Goal: Task Accomplishment & Management: Manage account settings

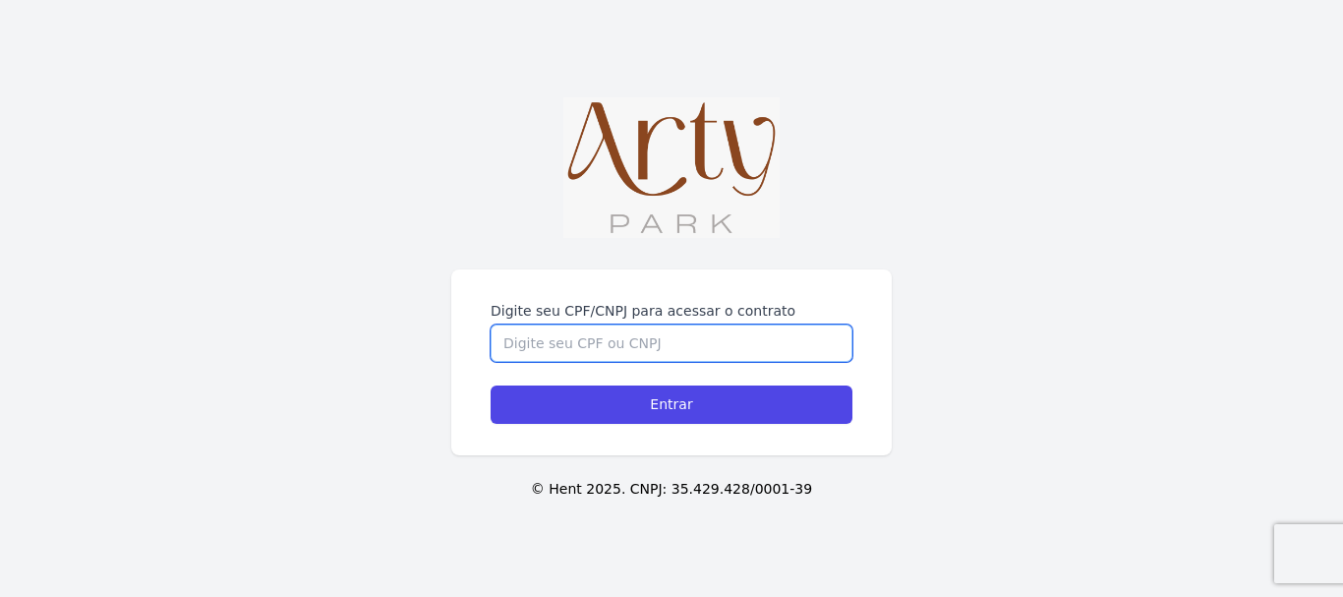
click at [671, 335] on input "Digite seu CPF/CNPJ para acessar o contrato" at bounding box center [671, 342] width 362 height 37
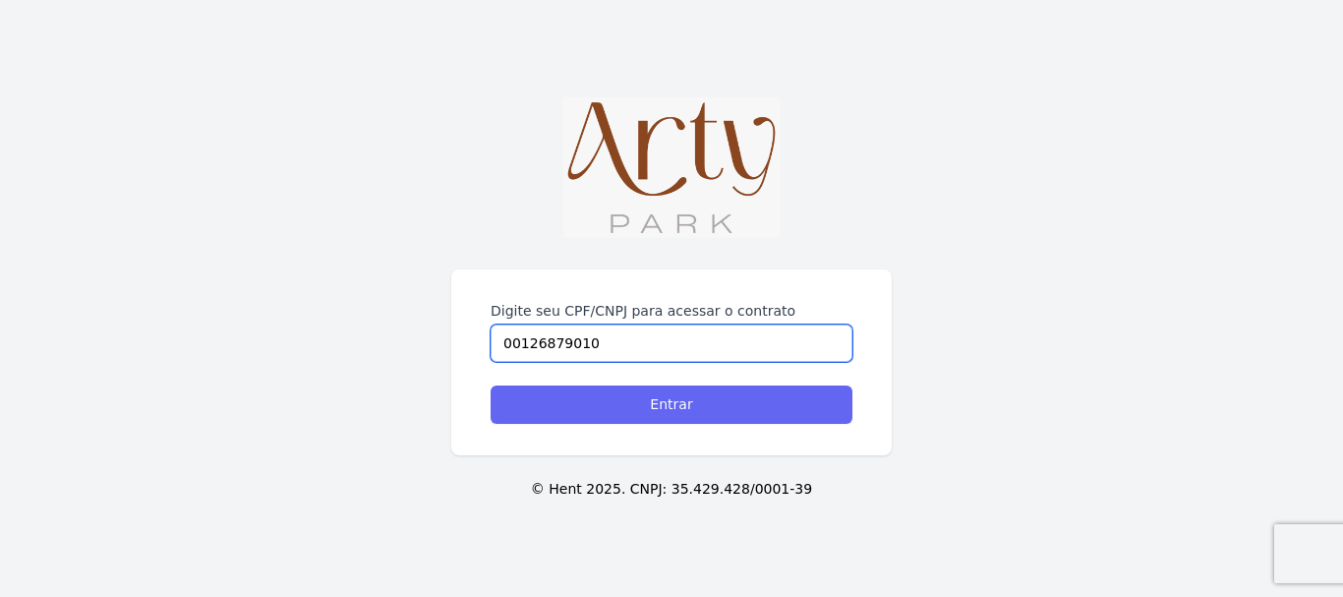
type input "00126879010"
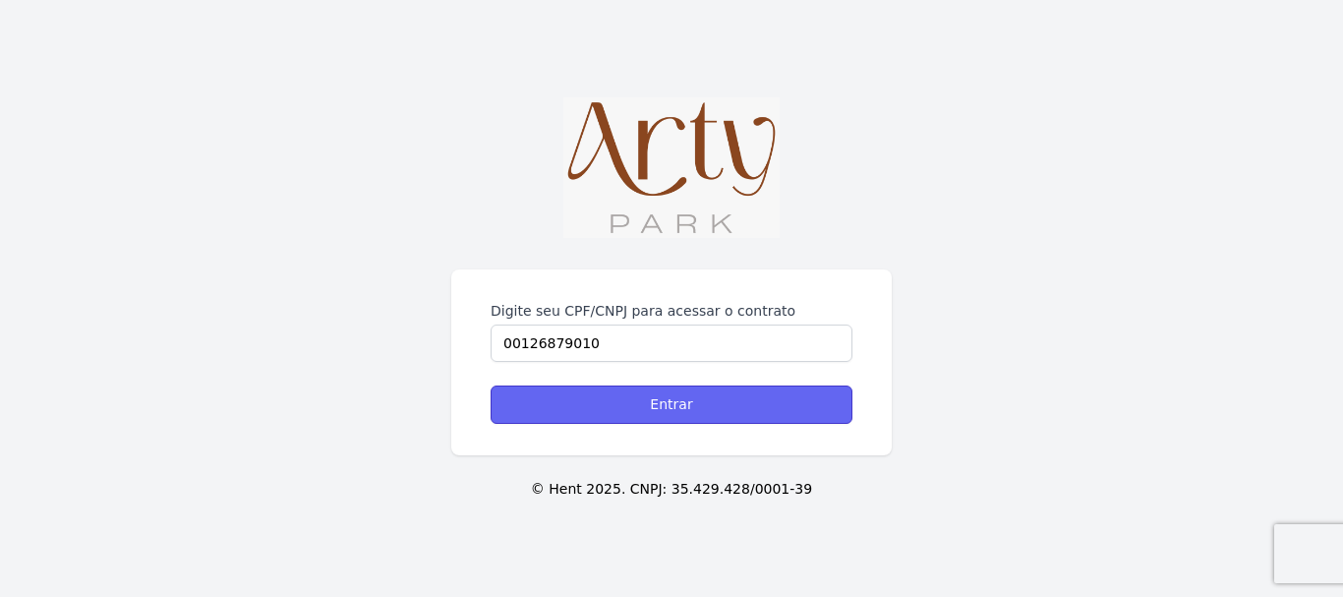
click at [673, 396] on input "Entrar" at bounding box center [671, 404] width 362 height 38
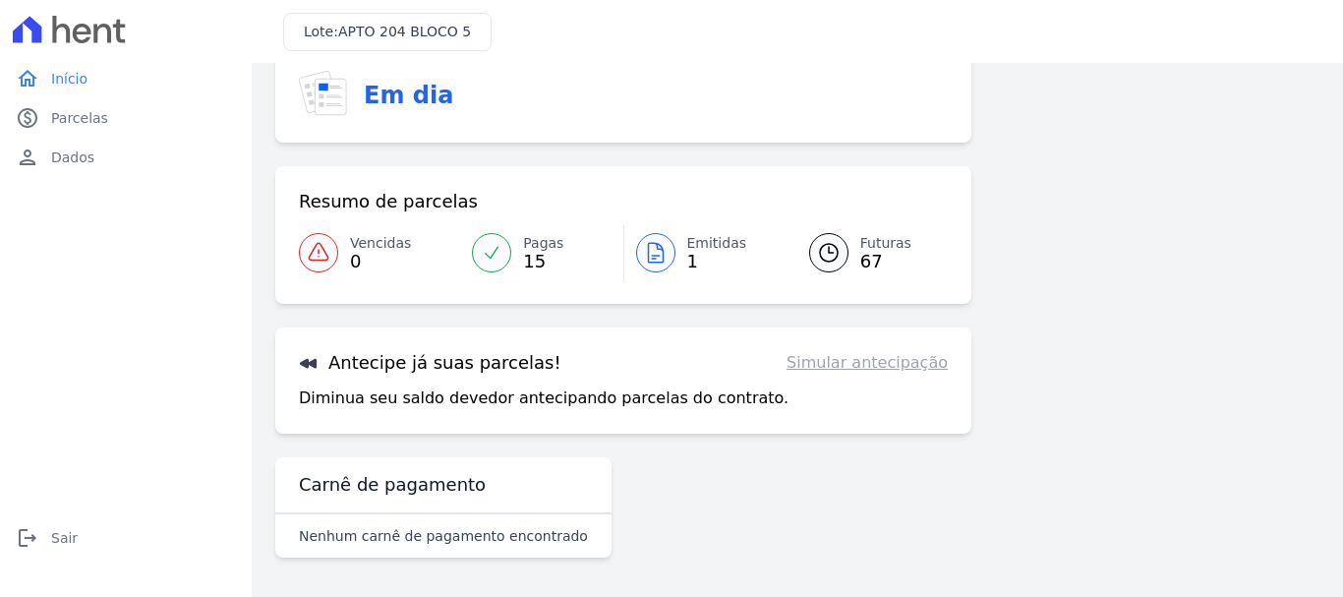
scroll to position [79, 0]
click at [508, 247] on div at bounding box center [491, 252] width 39 height 39
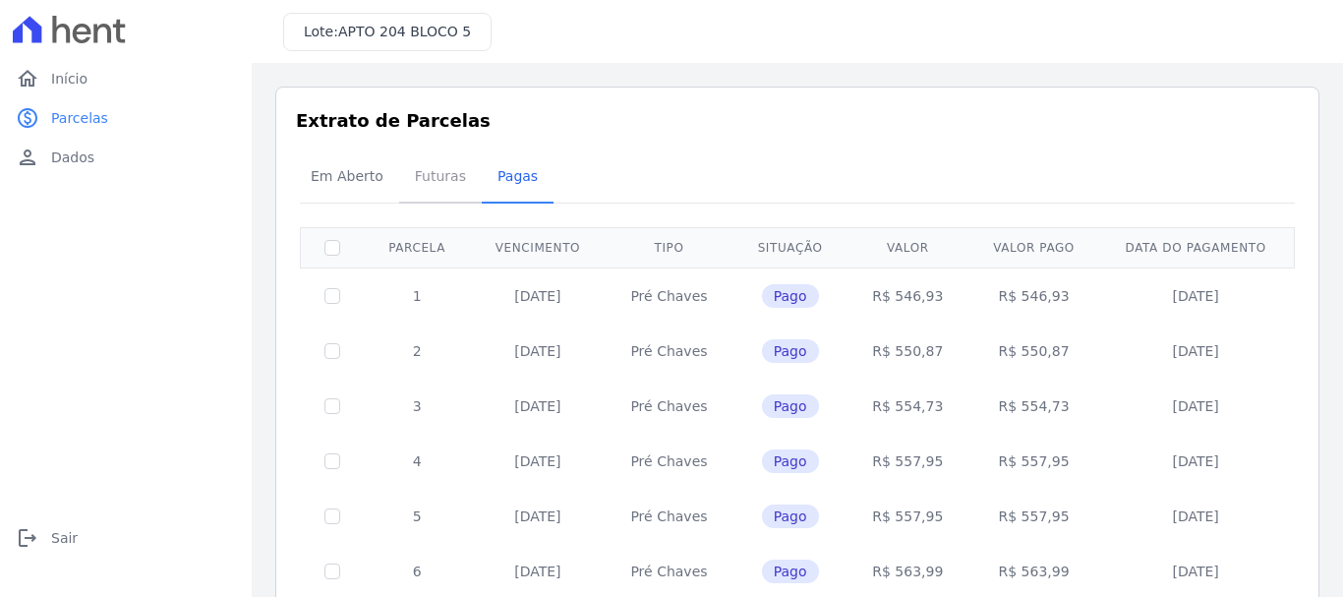
click at [444, 183] on span "Futuras" at bounding box center [440, 175] width 75 height 39
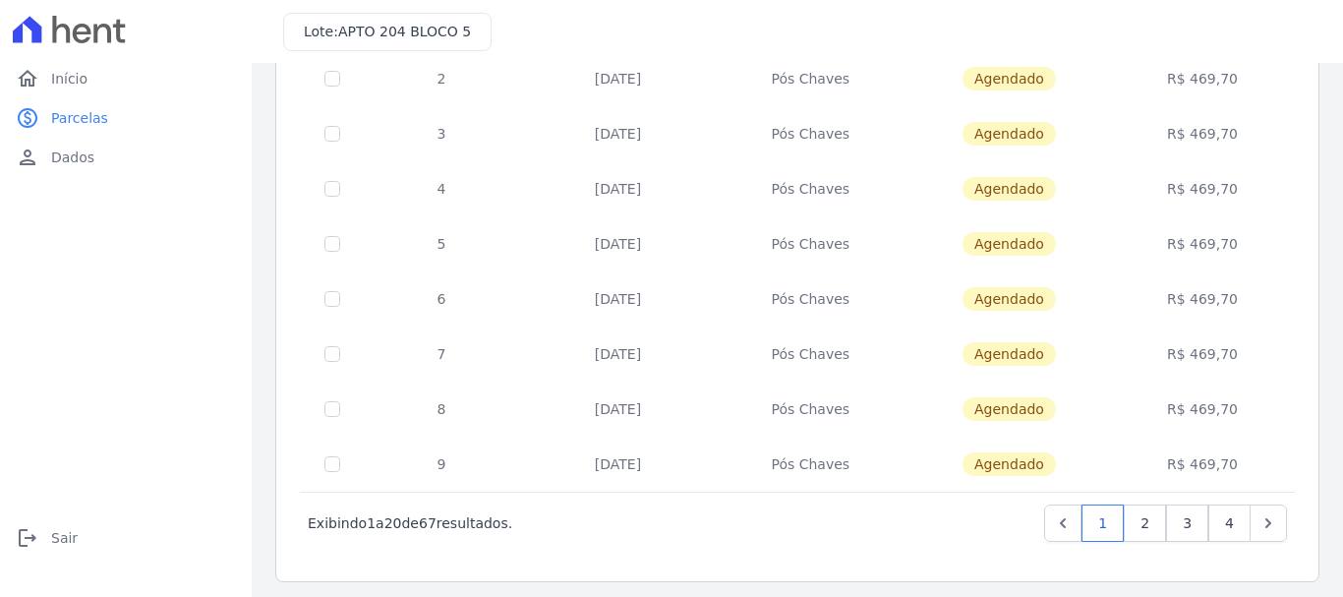
scroll to position [887, 0]
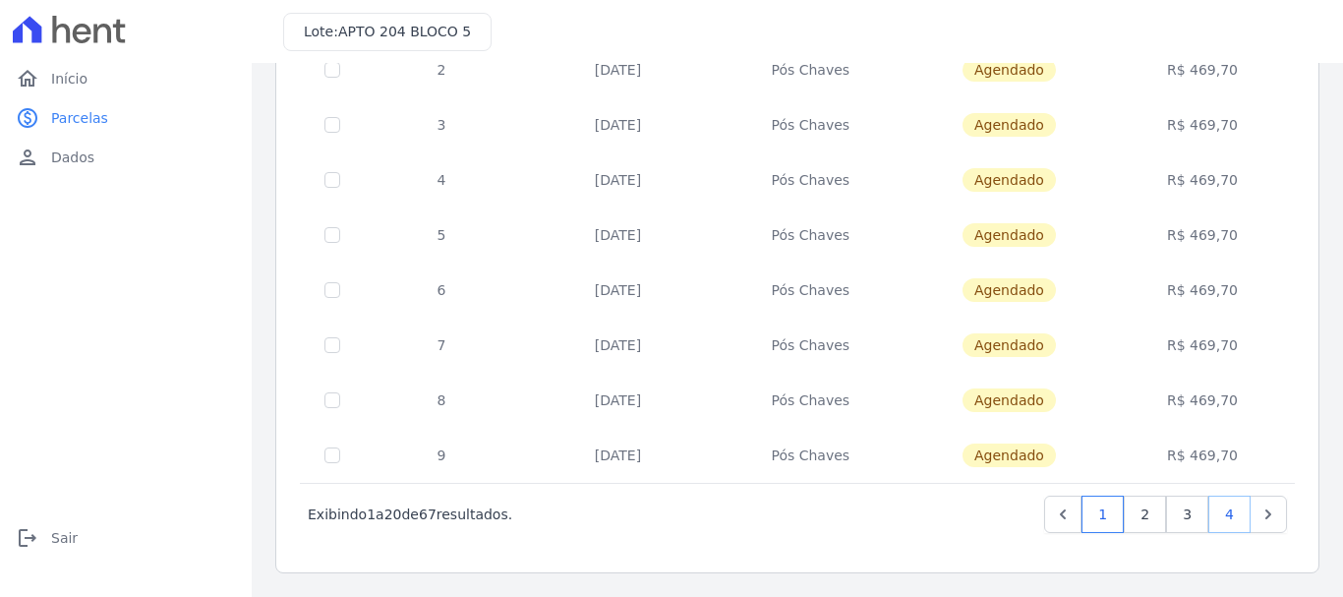
click at [1227, 515] on link "4" at bounding box center [1229, 513] width 42 height 37
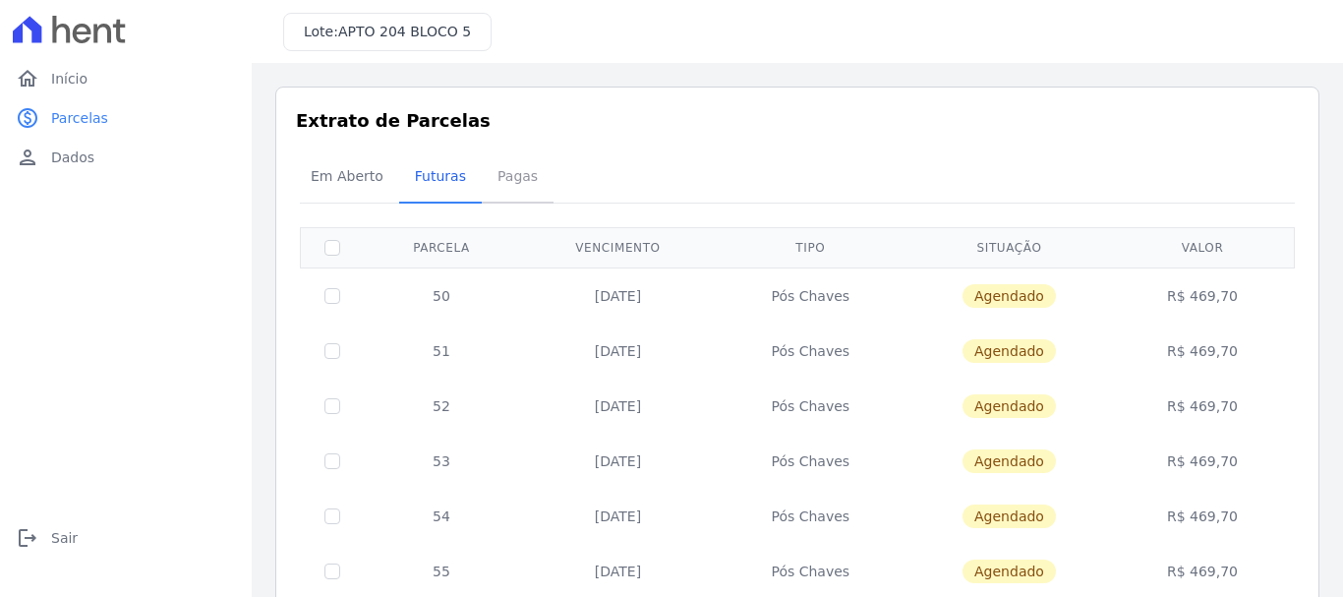
click at [488, 182] on span "Pagas" at bounding box center [518, 175] width 64 height 39
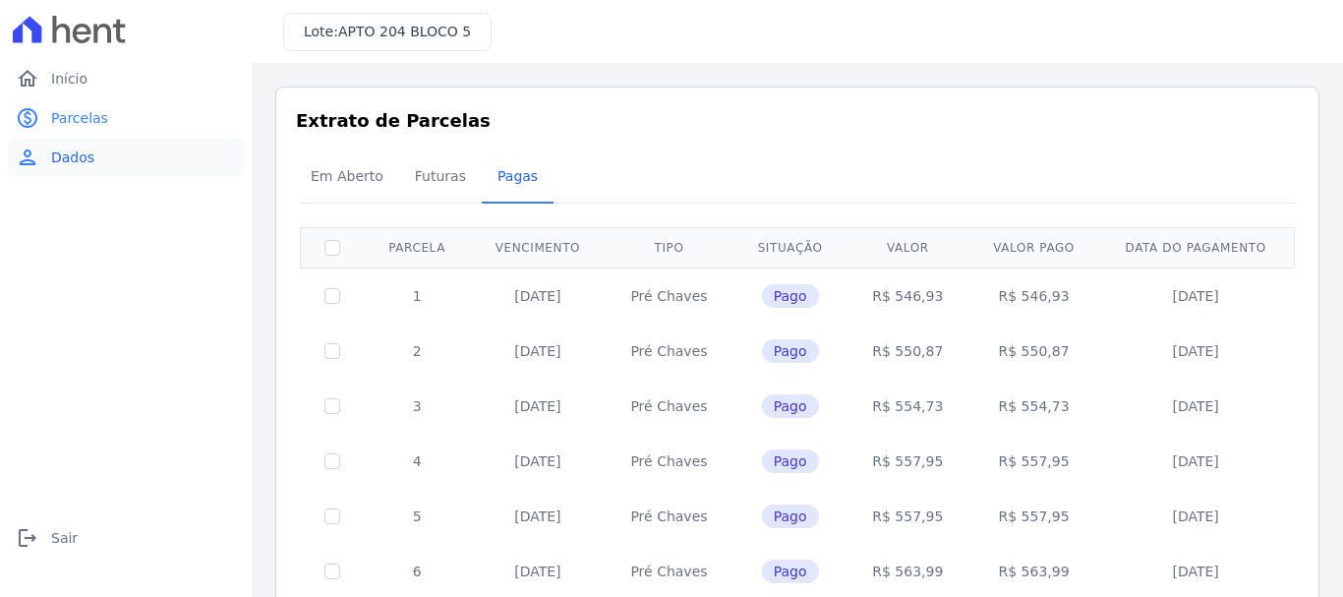
click at [91, 153] on link "person Dados" at bounding box center [126, 157] width 236 height 39
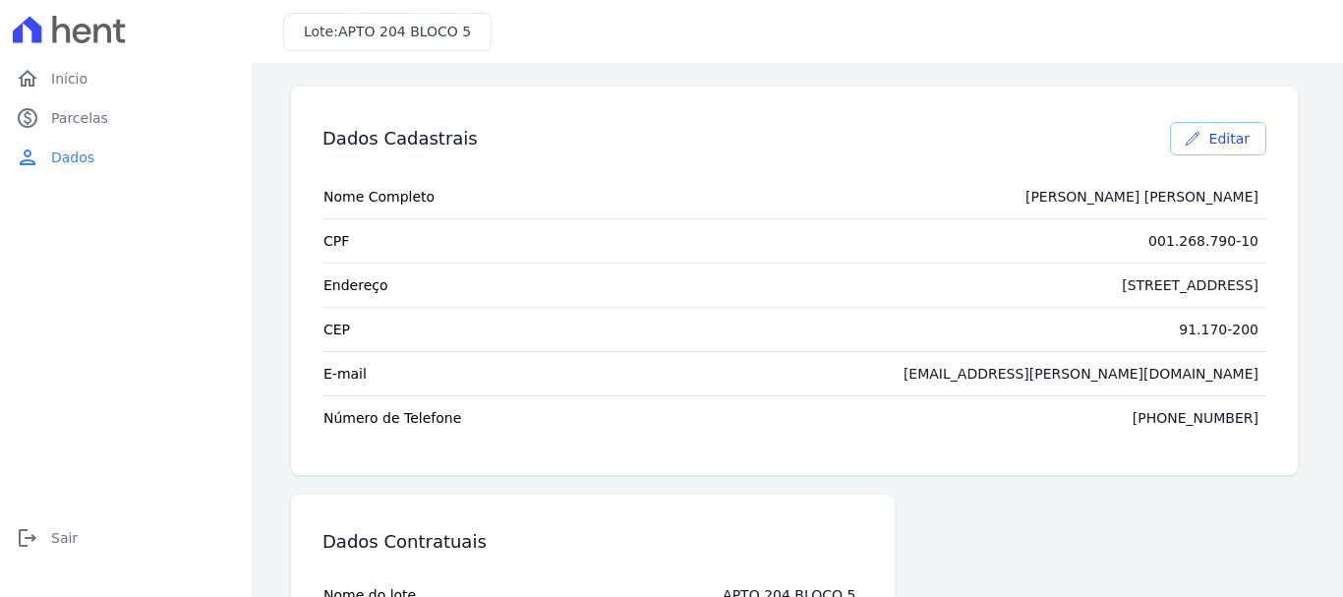
click at [1198, 139] on link "Editar" at bounding box center [1218, 138] width 96 height 33
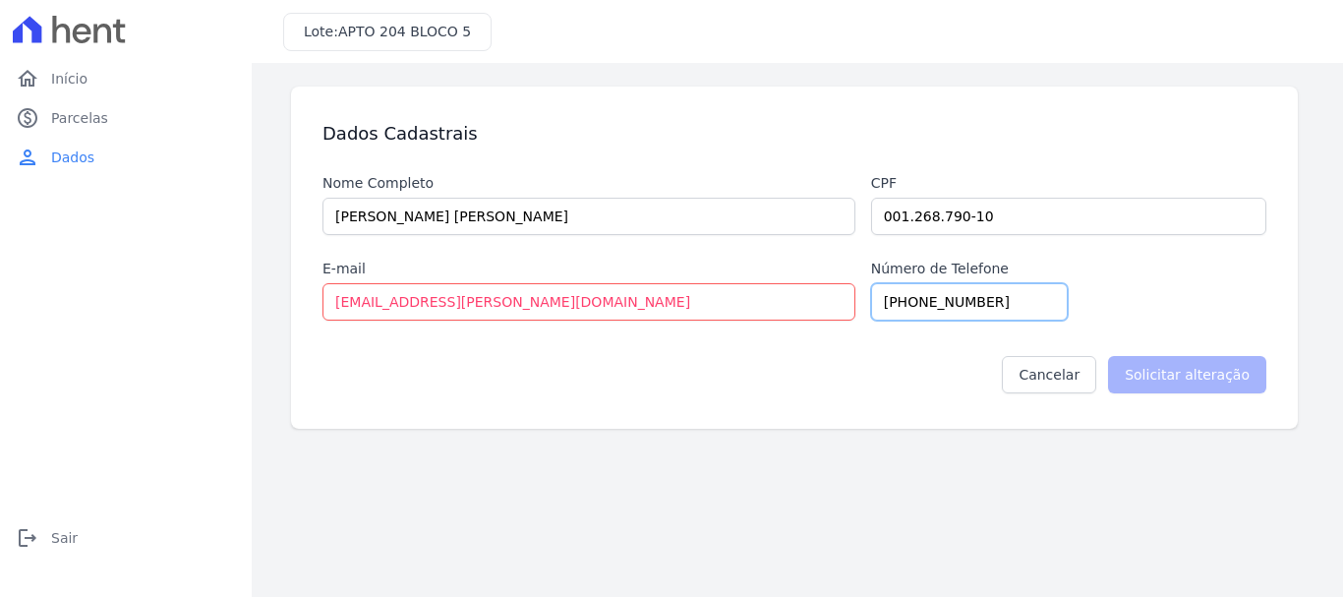
click at [928, 306] on input "(51) 98905-8970" at bounding box center [969, 301] width 197 height 37
type input "(51) 99805-8970"
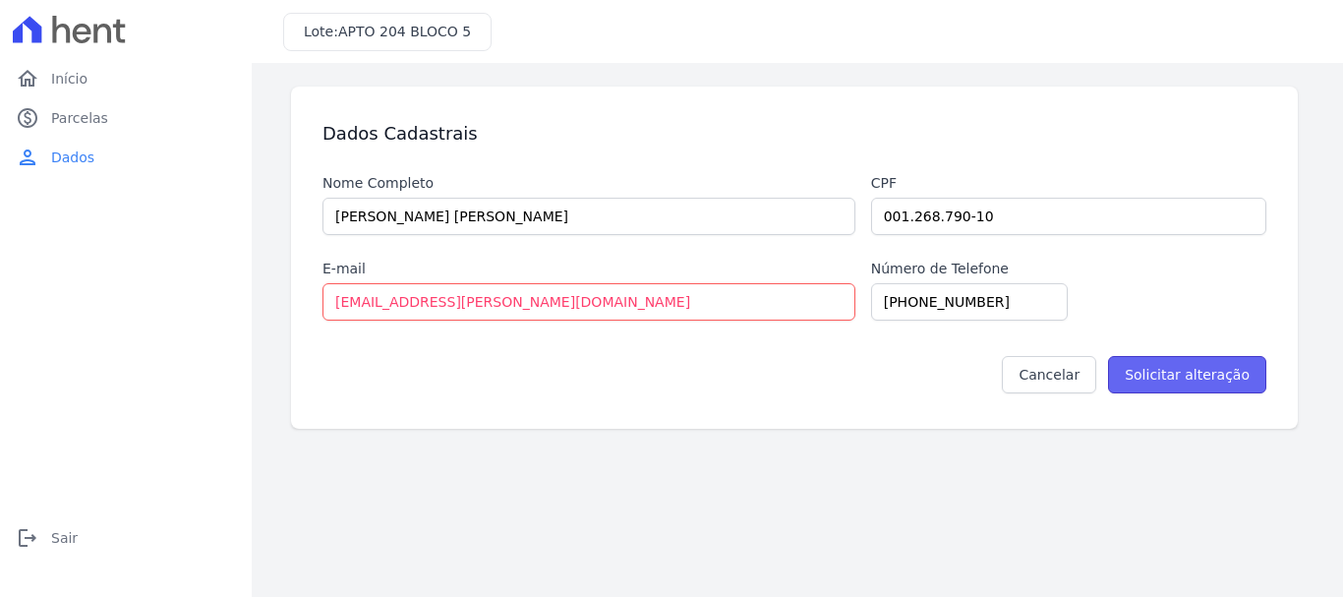
click at [1203, 385] on input "Solicitar alteração" at bounding box center [1187, 374] width 158 height 37
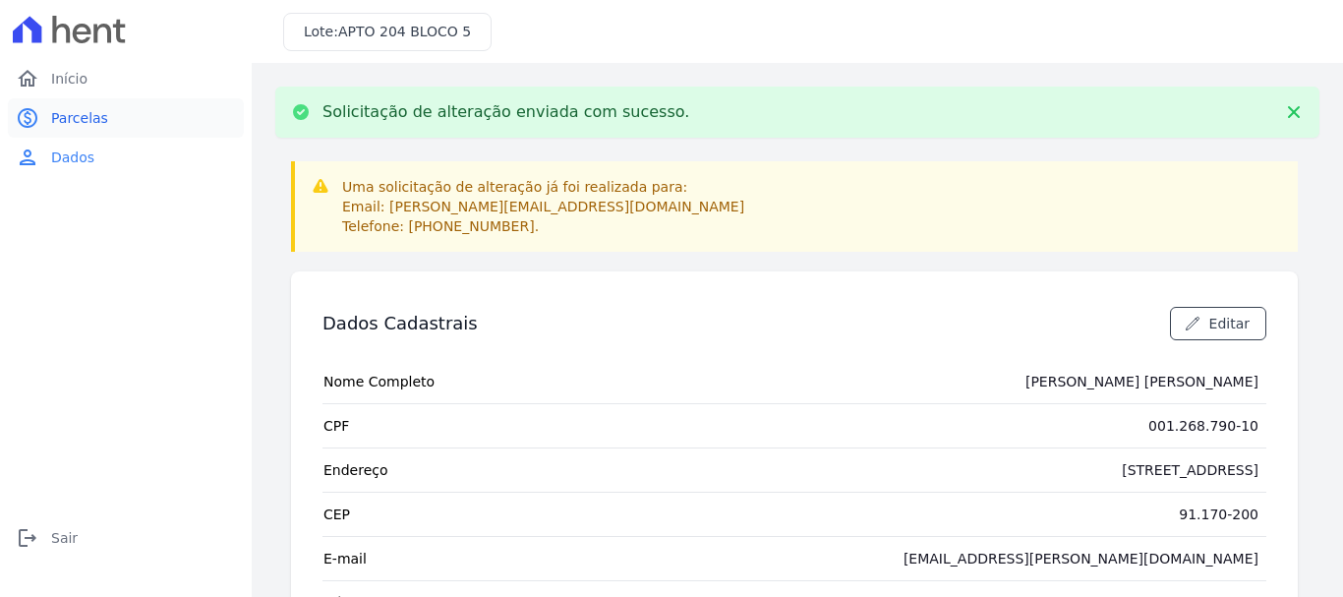
click at [74, 114] on span "Parcelas" at bounding box center [79, 118] width 57 height 20
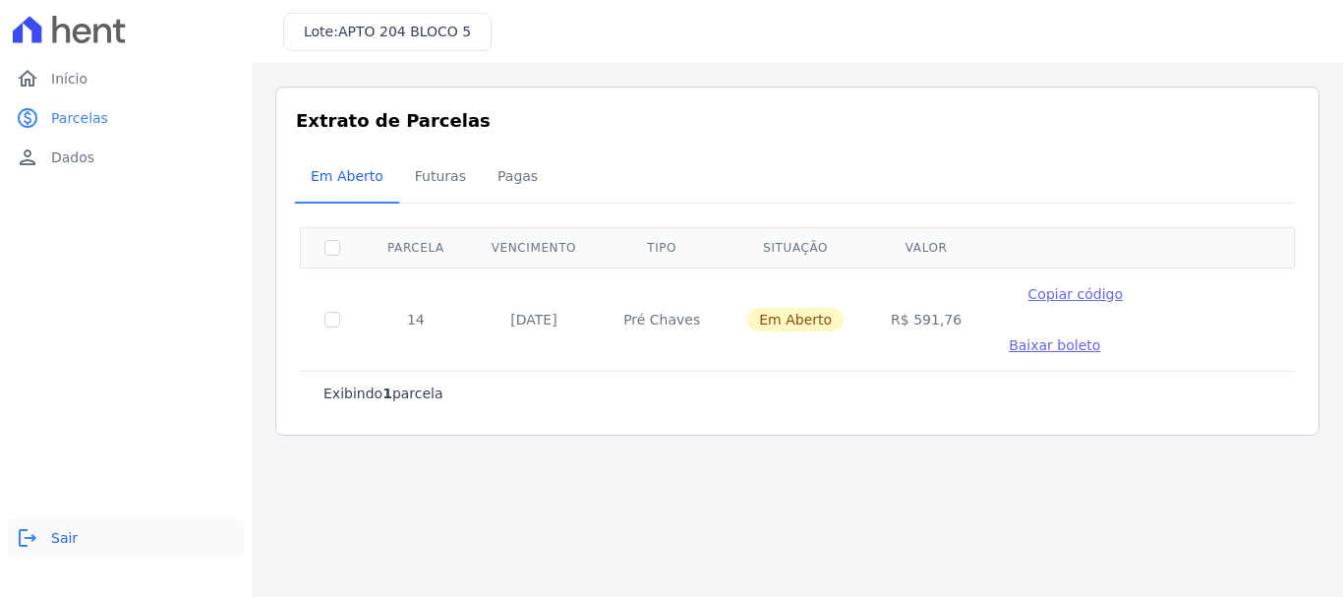
click at [71, 537] on span "Sair" at bounding box center [64, 538] width 27 height 20
